Goal: Task Accomplishment & Management: Use online tool/utility

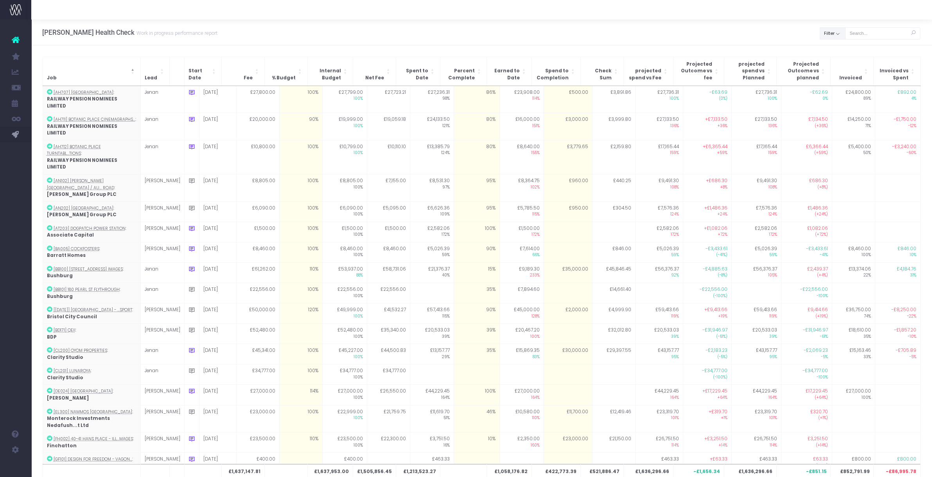
click at [833, 31] on button "Filter" at bounding box center [833, 33] width 26 height 12
click at [833, 50] on span at bounding box center [831, 50] width 7 height 7
click at [839, 50] on input "All" at bounding box center [841, 49] width 5 height 5
checkbox input "false"
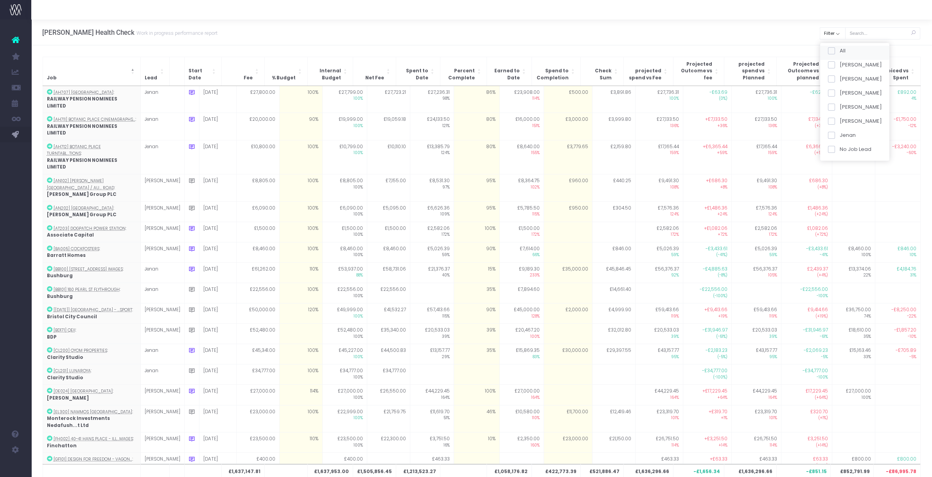
checkbox input "false"
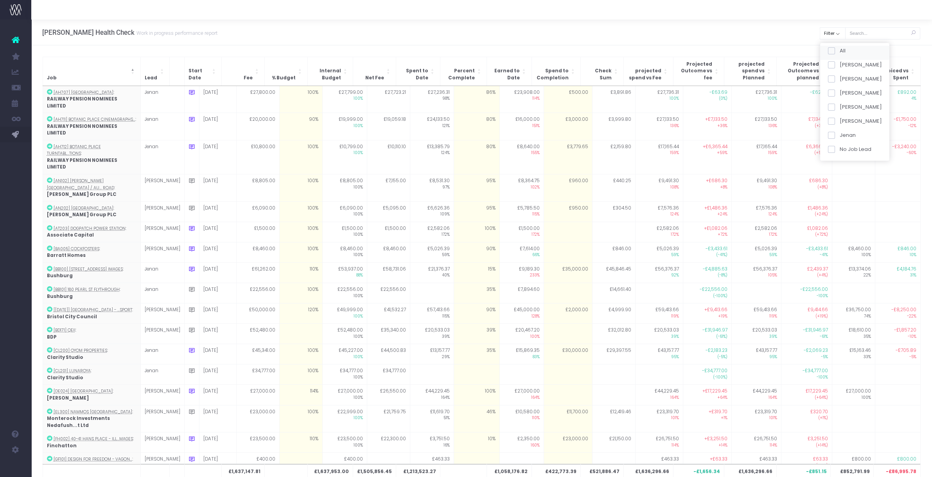
checkbox input "false"
click at [832, 90] on span at bounding box center [831, 93] width 7 height 7
click at [839, 90] on input "[PERSON_NAME]" at bounding box center [841, 91] width 5 height 5
checkbox input "true"
click at [835, 169] on button "Apply" at bounding box center [837, 164] width 23 height 13
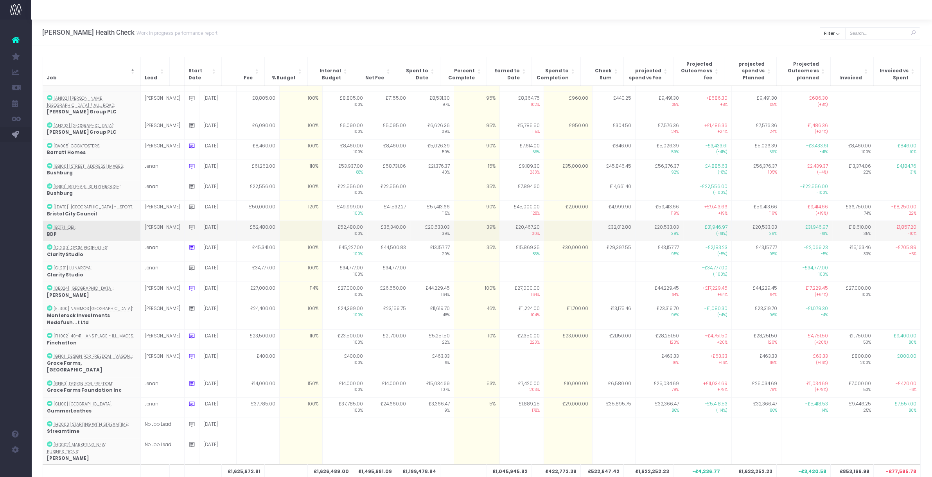
scroll to position [87, 0]
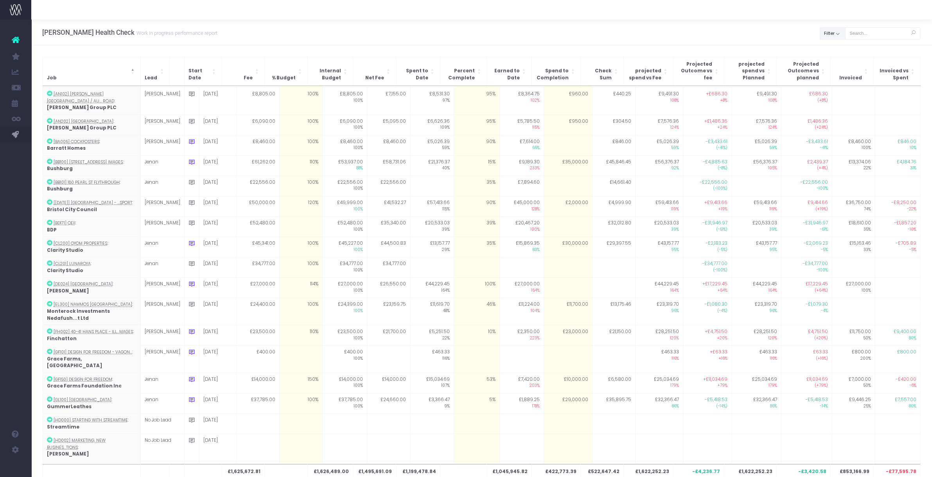
click at [831, 38] on button "Filter" at bounding box center [833, 33] width 26 height 12
click at [829, 47] on span at bounding box center [831, 50] width 7 height 7
click at [839, 47] on input "All" at bounding box center [841, 49] width 5 height 5
checkbox input "false"
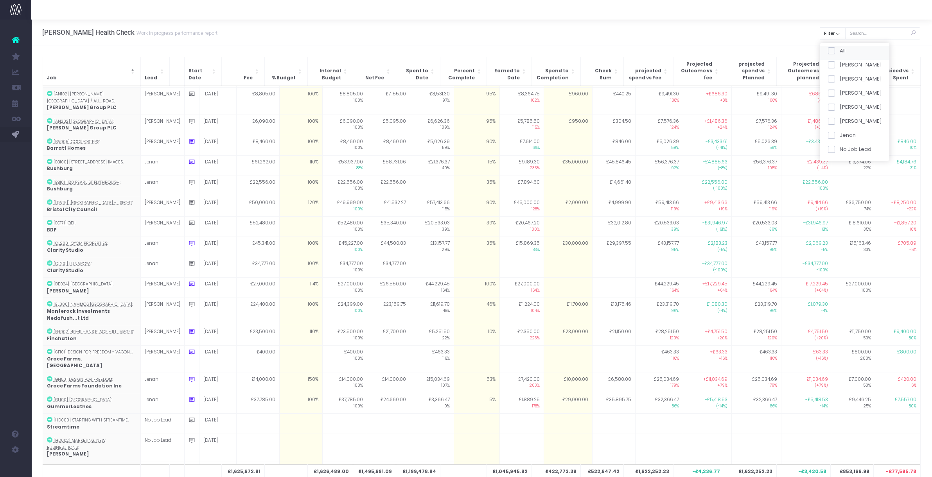
checkbox input "false"
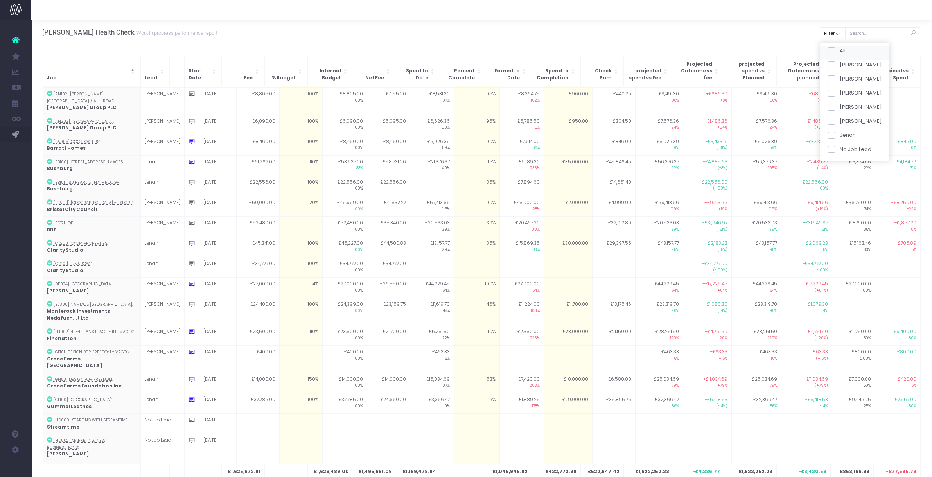
checkbox input "false"
click at [832, 95] on span at bounding box center [831, 93] width 7 height 7
click at [839, 94] on input "[PERSON_NAME]" at bounding box center [841, 91] width 5 height 5
checkbox input "true"
click at [834, 165] on button "Apply" at bounding box center [837, 164] width 23 height 13
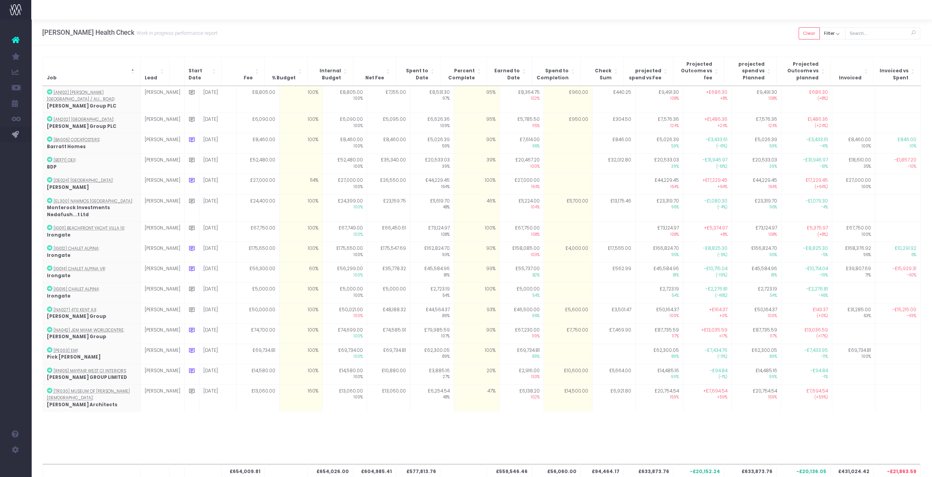
scroll to position [0, 0]
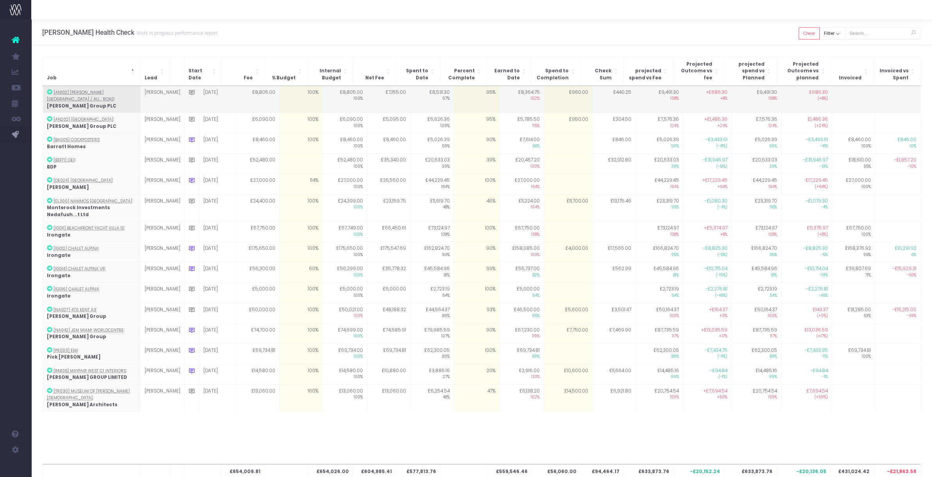
click at [556, 86] on td "£960.00" at bounding box center [568, 99] width 49 height 27
type input "960"
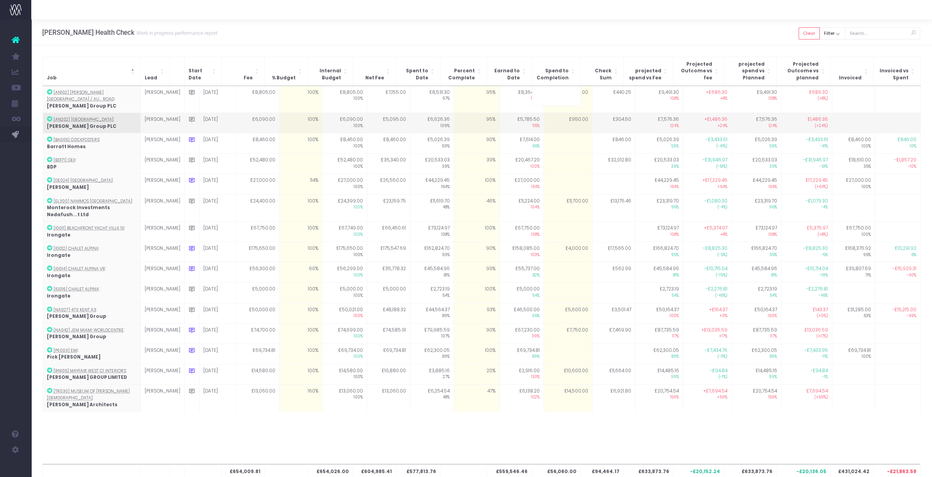
click at [553, 113] on td "£950.00" at bounding box center [568, 123] width 49 height 20
type input "950"
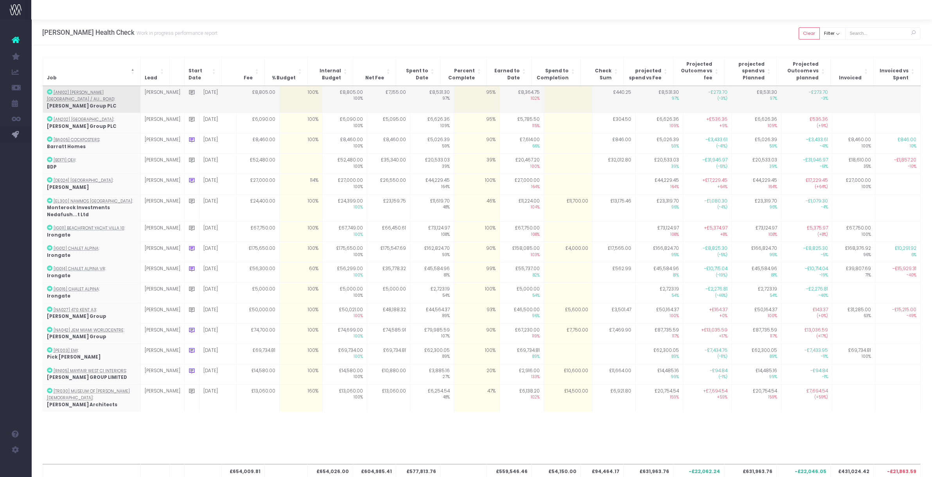
click at [471, 94] on td "95%" at bounding box center [477, 99] width 46 height 27
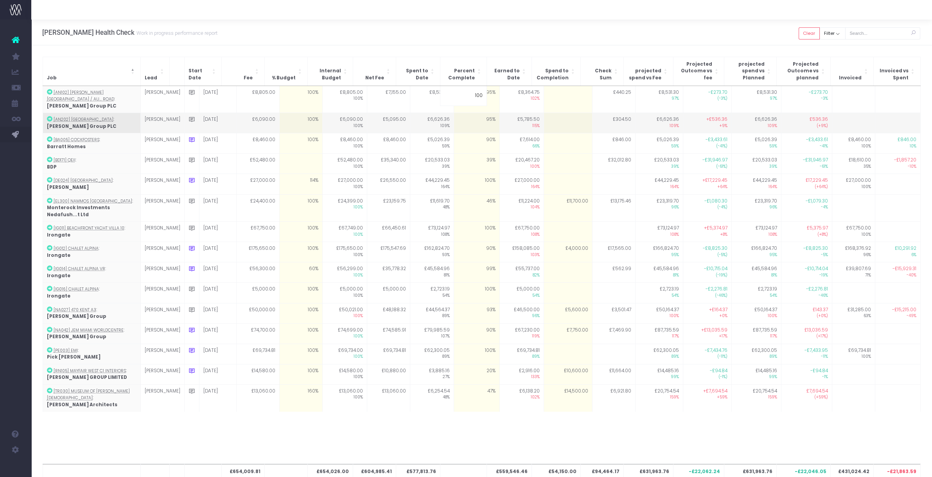
click at [471, 116] on td "95%" at bounding box center [477, 123] width 46 height 20
type input "95"
click at [470, 115] on td "95%" at bounding box center [477, 123] width 46 height 20
type input "100"
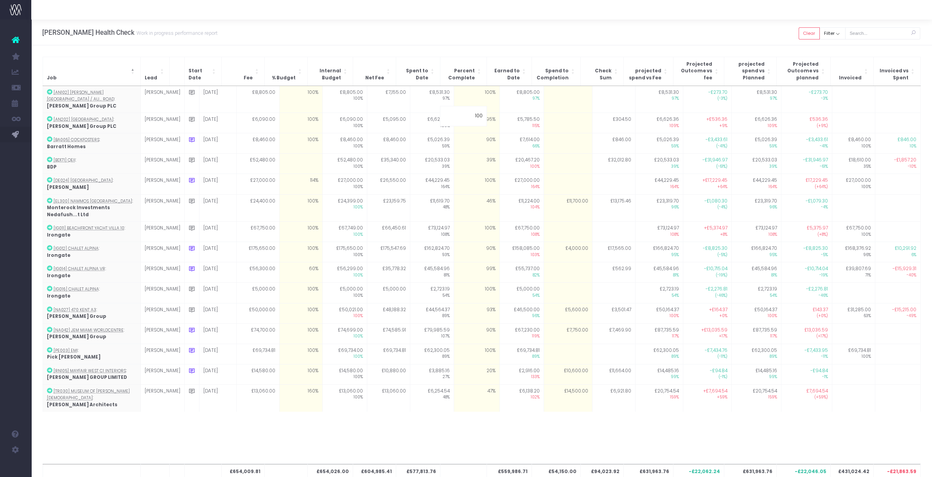
click at [477, 45] on div "Hayes Davidson Health Check Work in progress performance report Clear Filter Al…" at bounding box center [481, 33] width 901 height 26
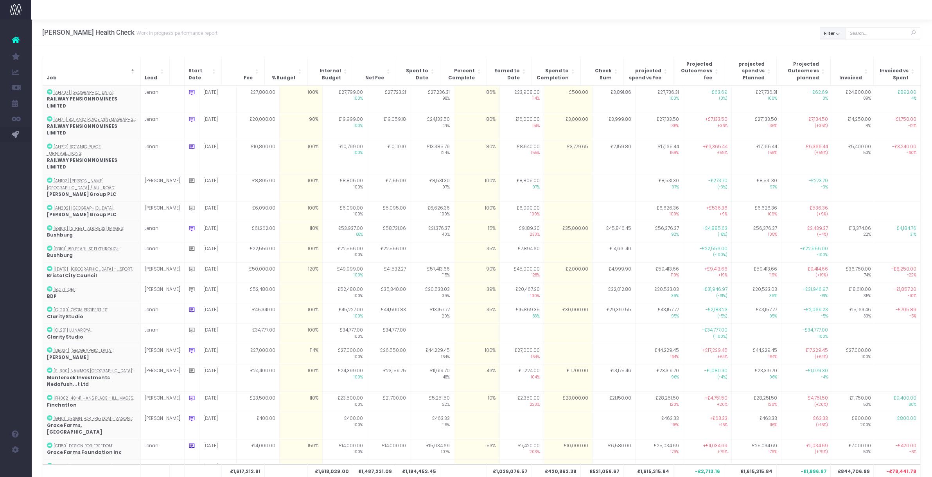
click at [837, 39] on button "Filter" at bounding box center [833, 33] width 26 height 12
click at [831, 47] on span at bounding box center [831, 50] width 7 height 7
click at [839, 47] on input "All" at bounding box center [841, 49] width 5 height 5
checkbox input "false"
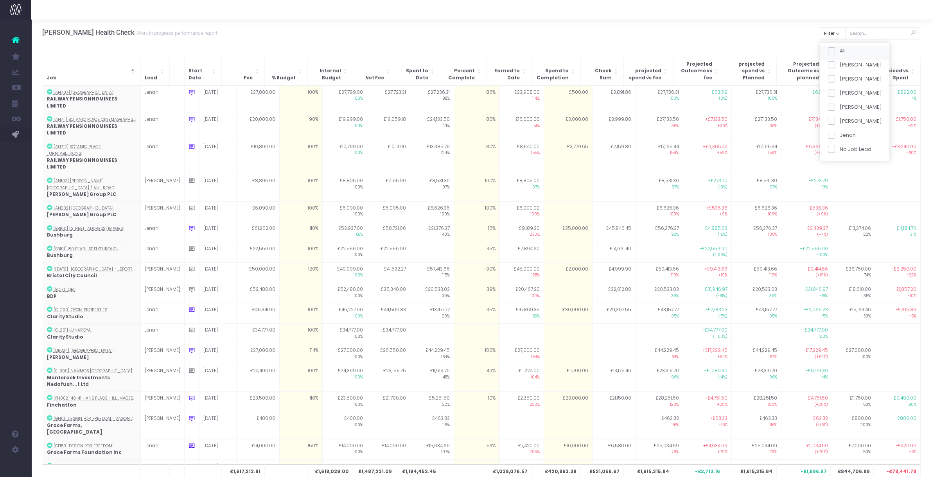
checkbox input "false"
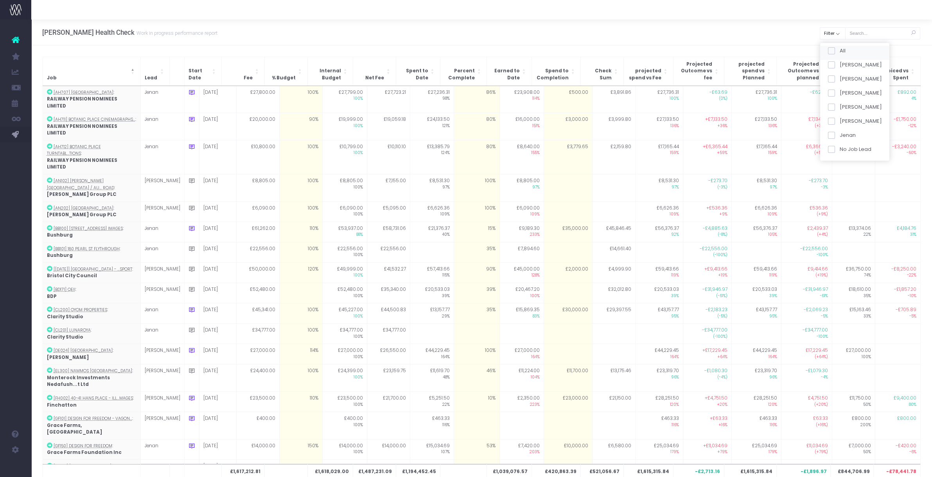
checkbox input "false"
click at [829, 92] on span at bounding box center [831, 93] width 7 height 7
click at [839, 92] on input "[PERSON_NAME]" at bounding box center [841, 91] width 5 height 5
checkbox input "true"
click at [834, 167] on button "Apply" at bounding box center [837, 164] width 23 height 13
